Goal: Navigation & Orientation: Find specific page/section

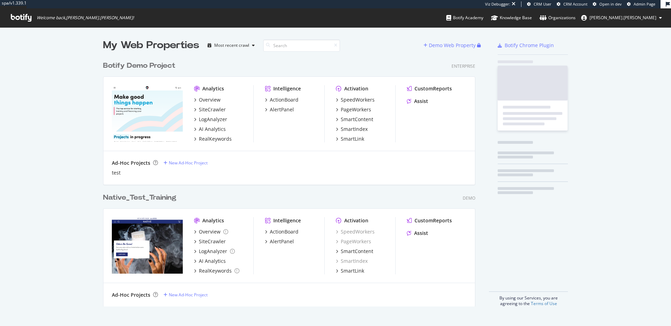
scroll to position [321, 661]
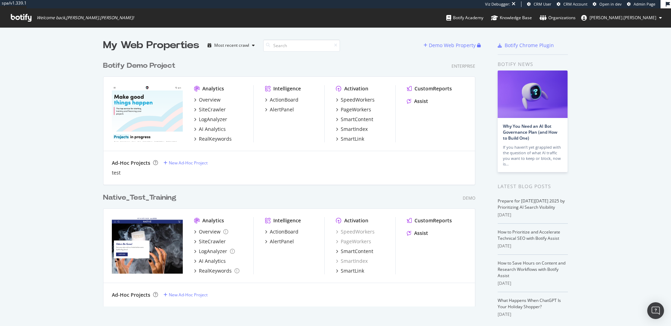
click at [145, 68] on div "Botify Demo Project" at bounding box center [139, 66] width 72 height 10
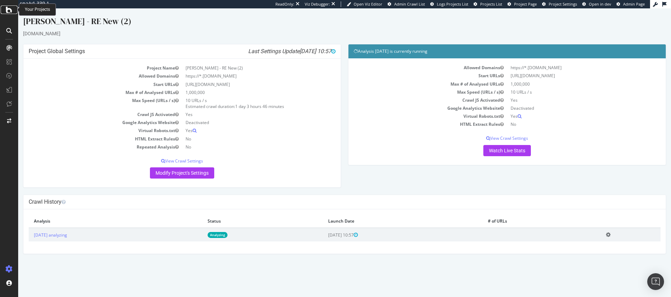
click at [10, 12] on icon at bounding box center [9, 10] width 6 height 8
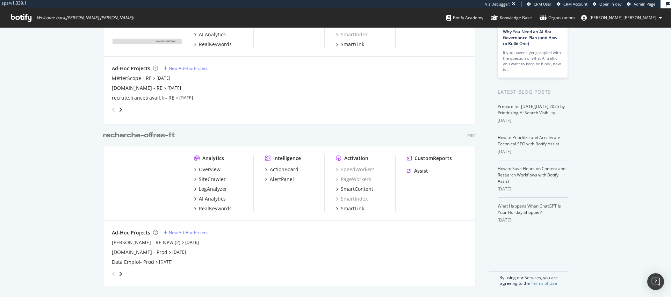
scroll to position [95, 0]
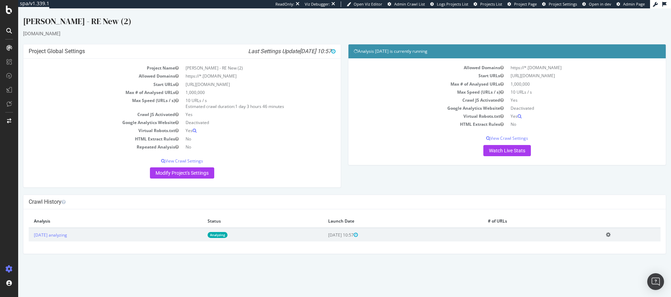
click at [35, 34] on div "[DOMAIN_NAME]" at bounding box center [344, 33] width 643 height 7
click at [44, 66] on div "SiteCrawler" at bounding box center [38, 64] width 25 height 7
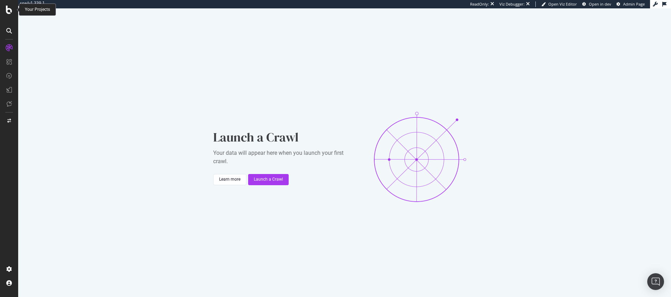
click at [9, 9] on icon at bounding box center [9, 10] width 6 height 8
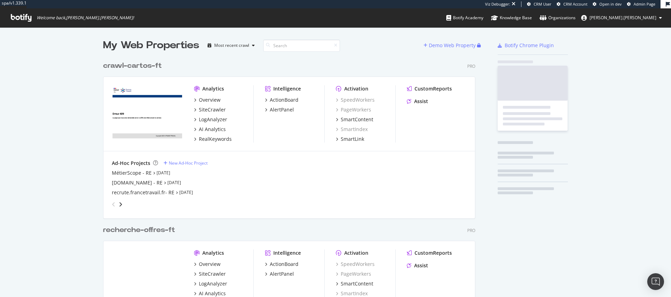
scroll to position [323, 373]
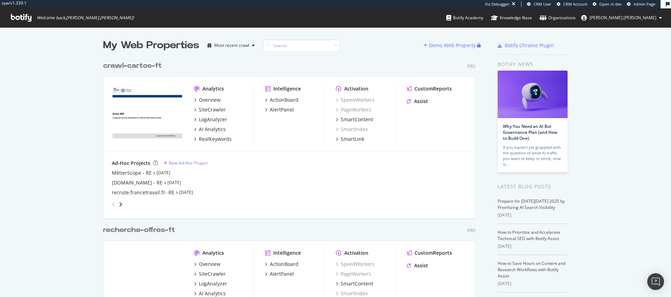
click at [15, 17] on icon at bounding box center [21, 18] width 21 height 8
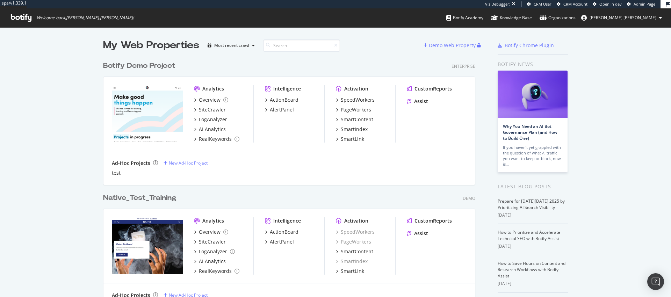
scroll to position [578, 373]
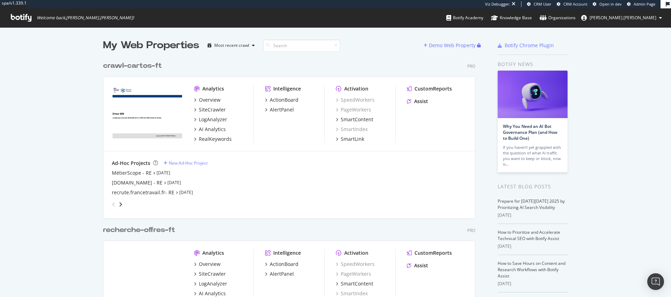
scroll to position [292, 661]
